Goal: Transaction & Acquisition: Purchase product/service

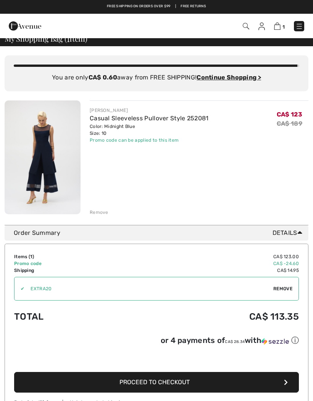
scroll to position [6, 0]
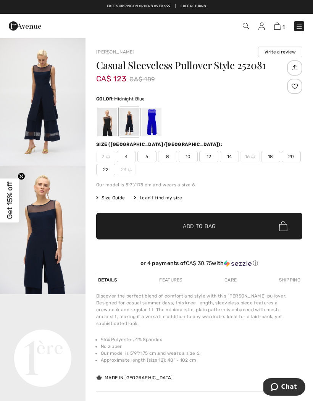
click at [281, 22] on link "1" at bounding box center [279, 25] width 11 height 9
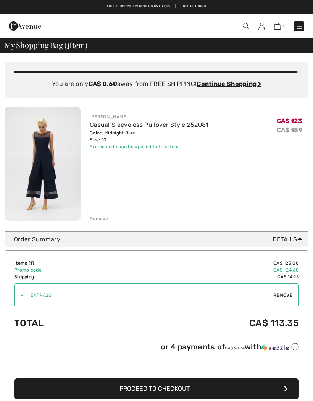
click at [235, 82] on ins "Continue Shopping >" at bounding box center [229, 83] width 64 height 7
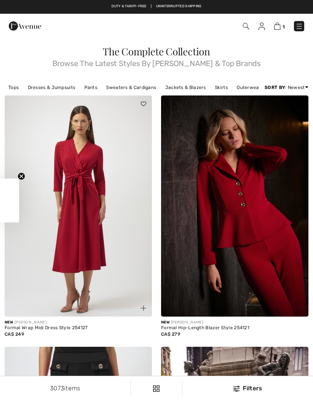
checkbox input "true"
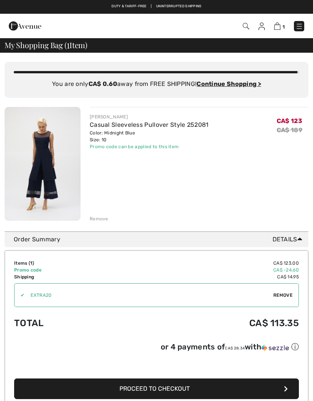
click at [298, 24] on img at bounding box center [299, 27] width 8 height 8
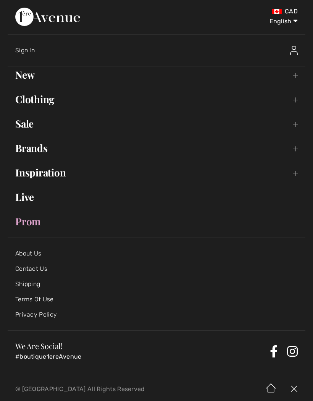
click at [23, 122] on link "Sale Toggle submenu" at bounding box center [157, 123] width 298 height 17
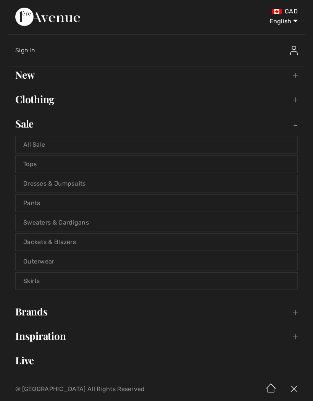
click at [42, 222] on link "Sweaters & Cardigans" at bounding box center [157, 222] width 282 height 17
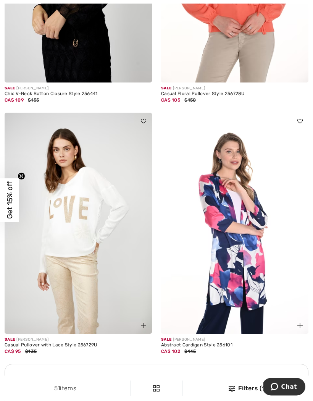
scroll to position [2857, 0]
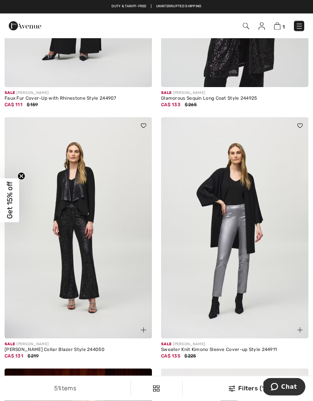
click at [302, 23] on img at bounding box center [299, 27] width 8 height 8
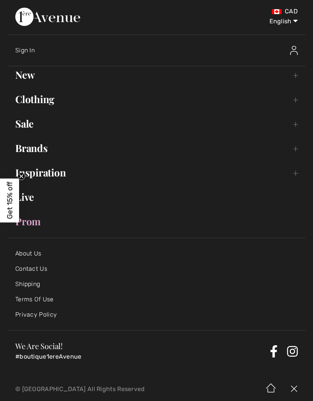
click at [29, 128] on link "Sale Toggle submenu" at bounding box center [157, 123] width 298 height 17
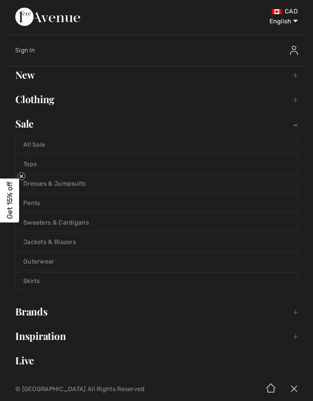
click at [34, 163] on link "Tops" at bounding box center [157, 164] width 282 height 17
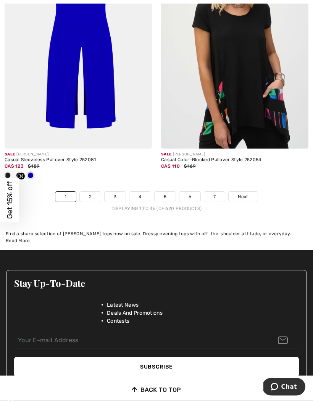
scroll to position [4721, 0]
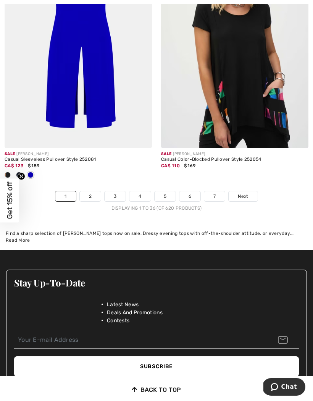
click at [92, 191] on link "2" at bounding box center [90, 196] width 21 height 10
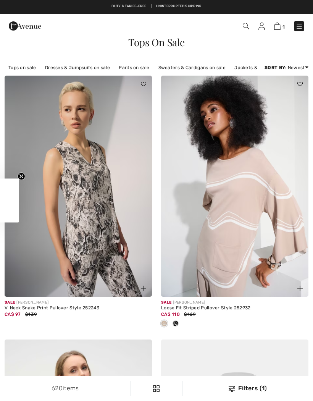
checkbox input "true"
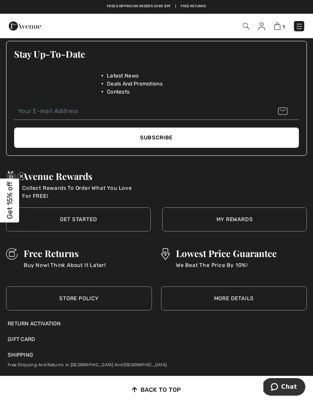
scroll to position [4911, 0]
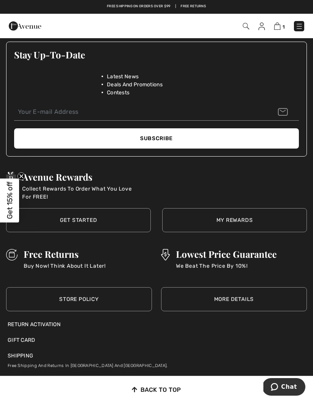
click at [263, 24] on img at bounding box center [261, 27] width 6 height 8
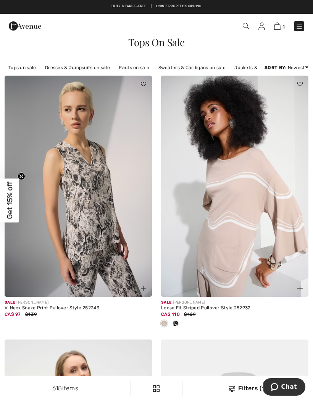
click at [278, 27] on img at bounding box center [277, 26] width 6 height 7
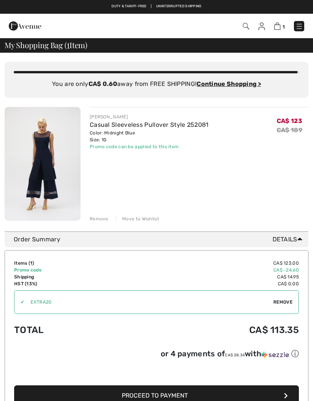
click at [37, 168] on img at bounding box center [43, 164] width 76 height 114
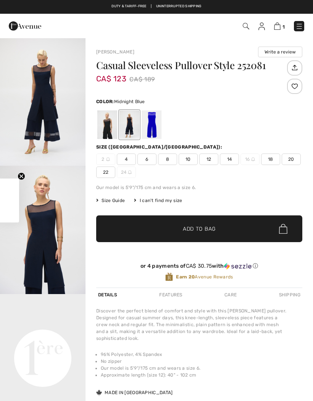
checkbox input "true"
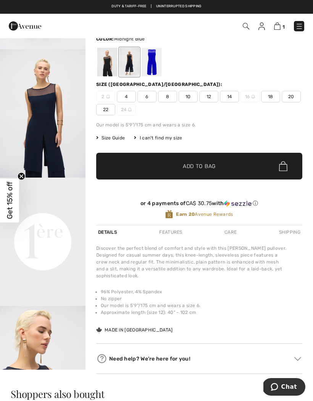
scroll to position [53, 0]
click at [115, 137] on span "Size Guide" at bounding box center [110, 137] width 29 height 7
click at [164, 132] on td "4" at bounding box center [194, 125] width 61 height 13
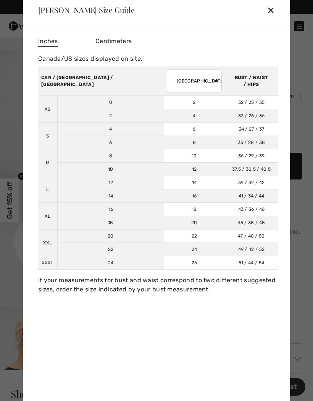
click at [269, 18] on div "✕" at bounding box center [271, 10] width 8 height 16
